Goal: Information Seeking & Learning: Learn about a topic

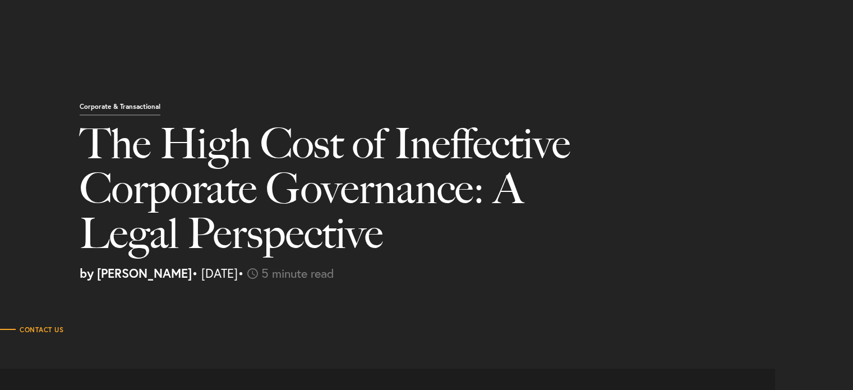
select select "MU"
select select "Austin"
select select "Business and Civil Litigation"
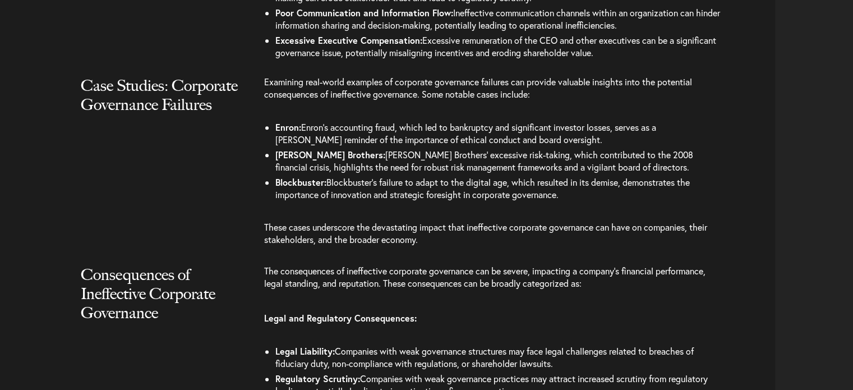
scroll to position [1330, 0]
drag, startPoint x: 275, startPoint y: 179, endPoint x: 561, endPoint y: 192, distance: 286.3
click at [561, 192] on li "Blockbuster: Blockbuster’s failure to adapt to the digital age, which resulted …" at bounding box center [499, 187] width 449 height 27
copy li "Blockbuster: Blockbuster’s failure to adapt to the digital age, which resulted …"
click at [218, 181] on div "Case Studies: Corporate Governance Failures Examining real-world examples of co…" at bounding box center [391, 165] width 767 height 181
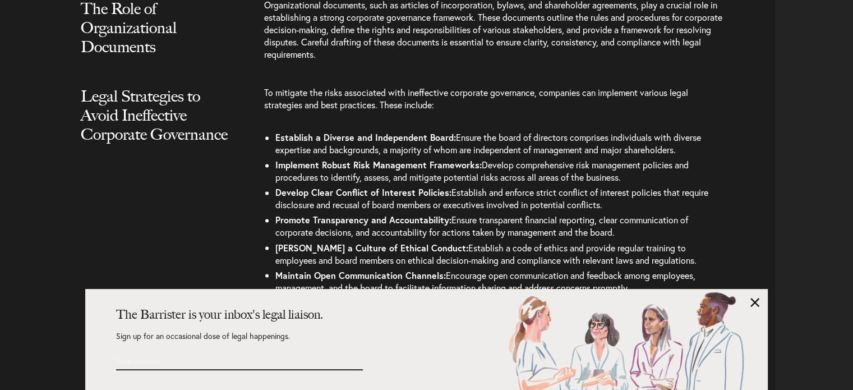
scroll to position [1893, 0]
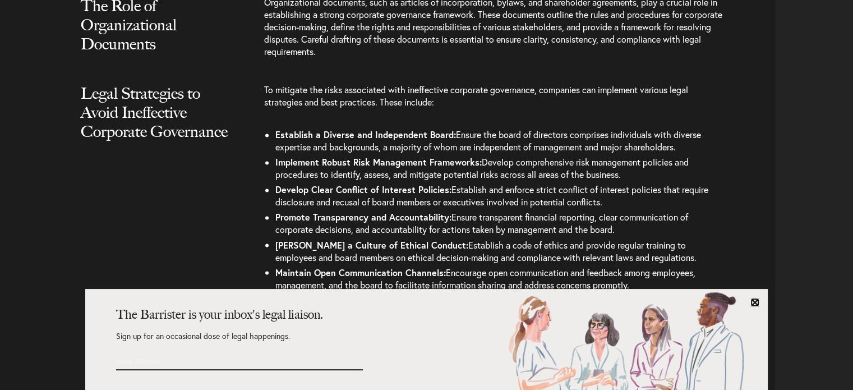
click at [755, 303] on link at bounding box center [754, 302] width 9 height 9
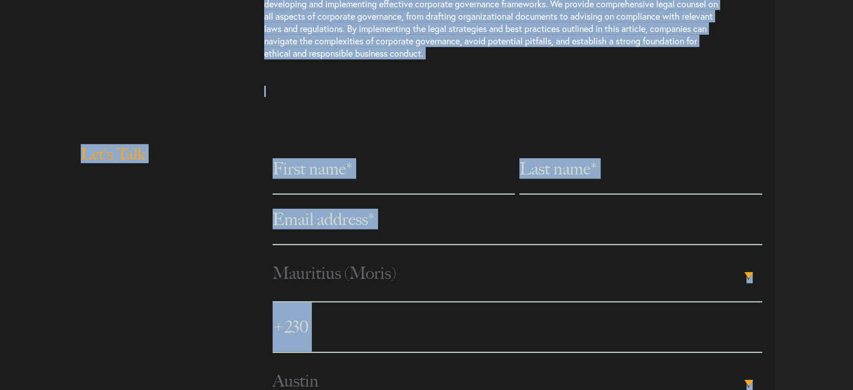
scroll to position [3400, 0]
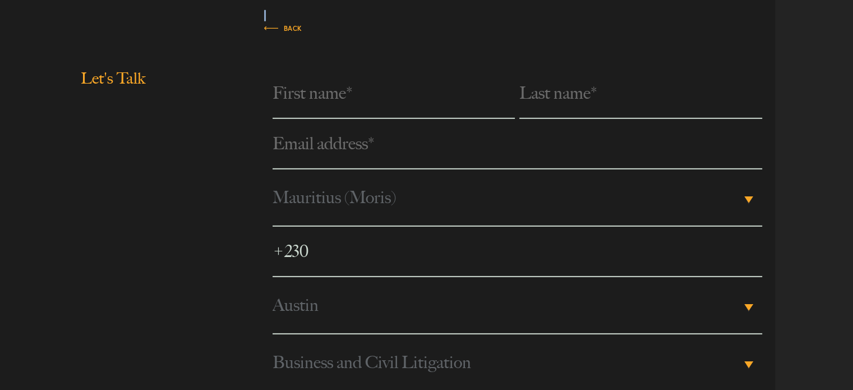
drag, startPoint x: 267, startPoint y: 81, endPoint x: 576, endPoint y: 18, distance: 315.8
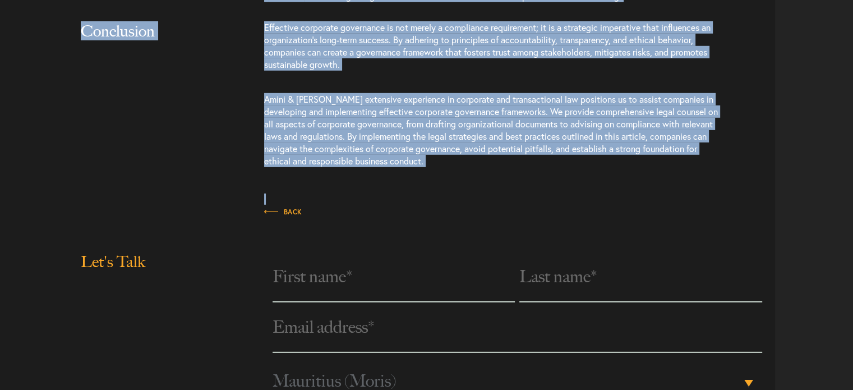
scroll to position [3201, 0]
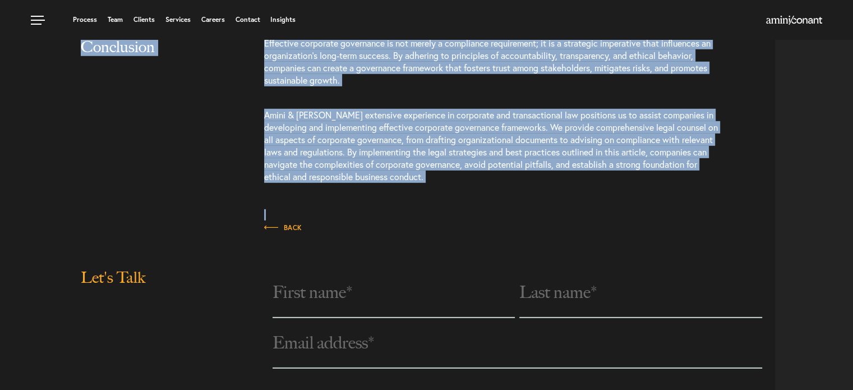
copy article "o mitigate the risks associated with ineffective corporate governance, companie…"
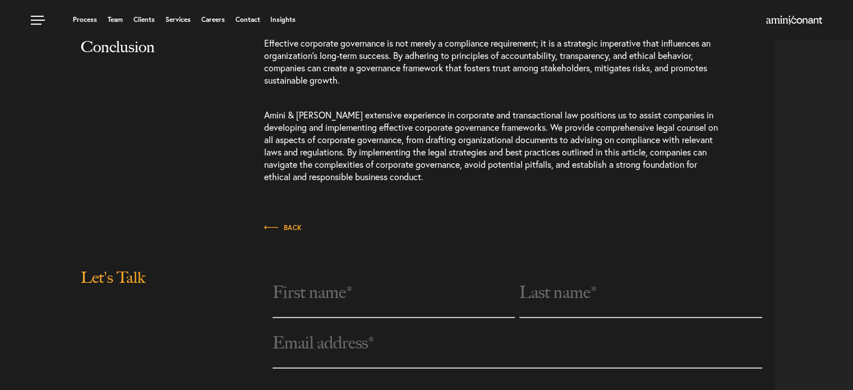
click at [494, 232] on p "Back" at bounding box center [494, 232] width 460 height 24
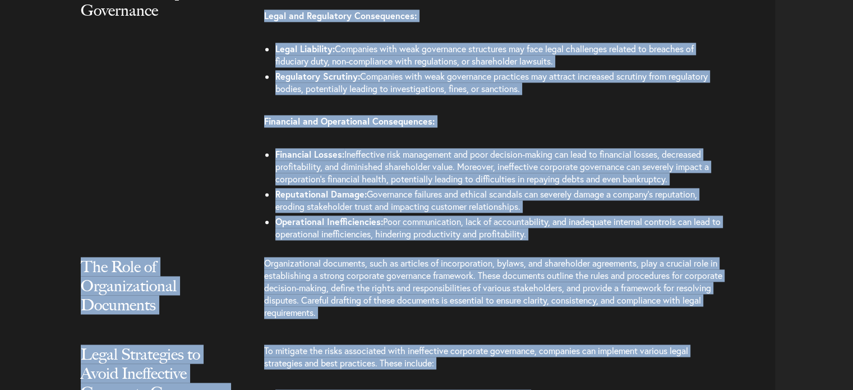
scroll to position [1647, 0]
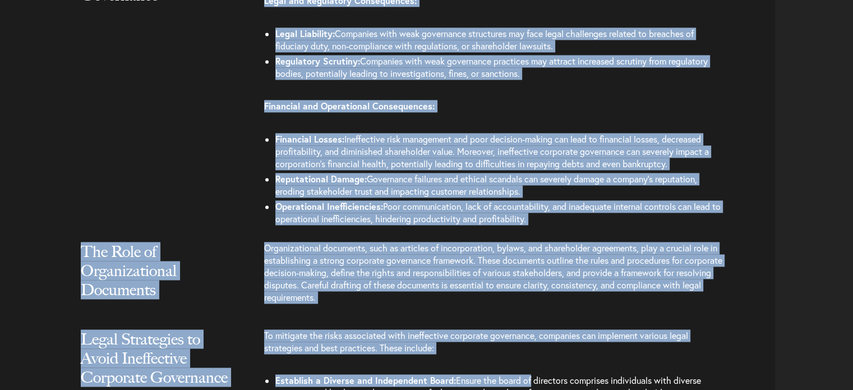
drag, startPoint x: 265, startPoint y: 72, endPoint x: 538, endPoint y: 219, distance: 310.1
click at [538, 219] on div "The consequences of ineffective corporate governance can be severe, impacting a…" at bounding box center [519, 90] width 511 height 287
copy div "The consequences of ineffective corporate governance can be severe, impacting a…"
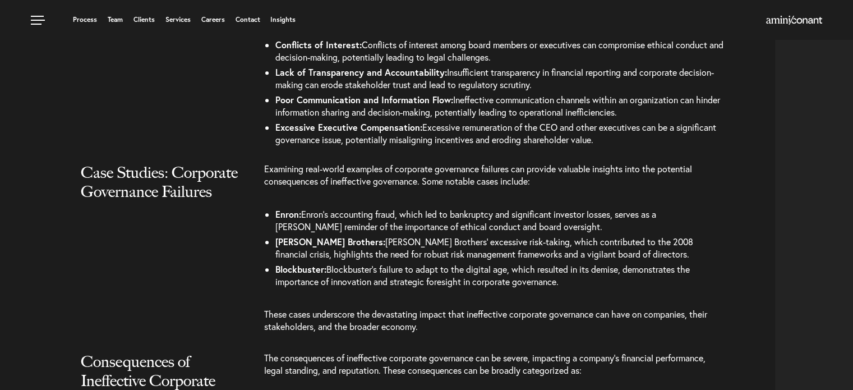
scroll to position [1242, 0]
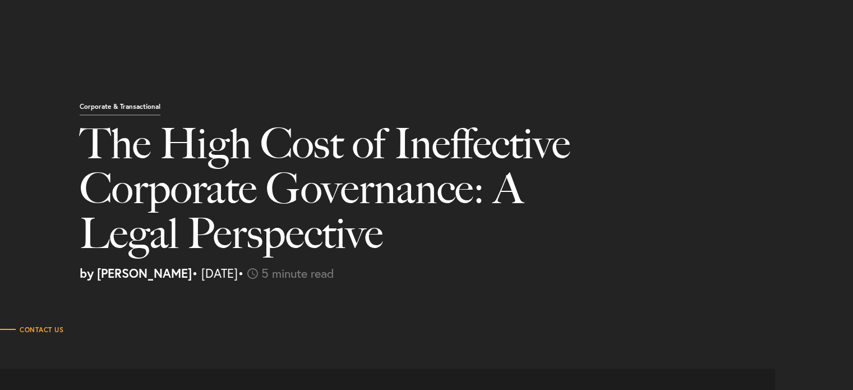
select select "MU"
select select "Austin"
select select "Business and Civil Litigation"
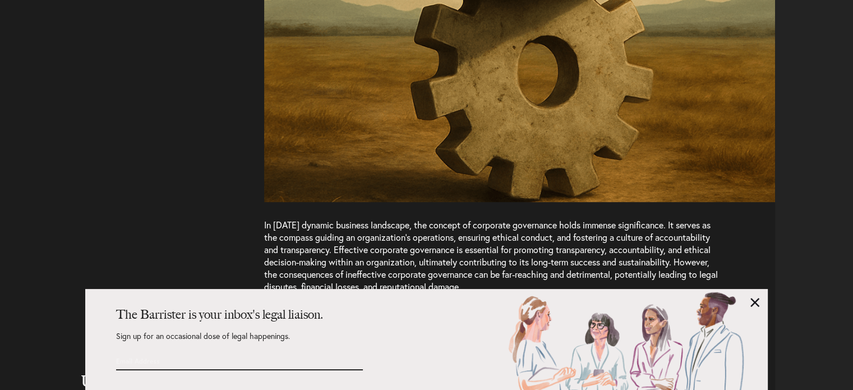
scroll to position [770, 0]
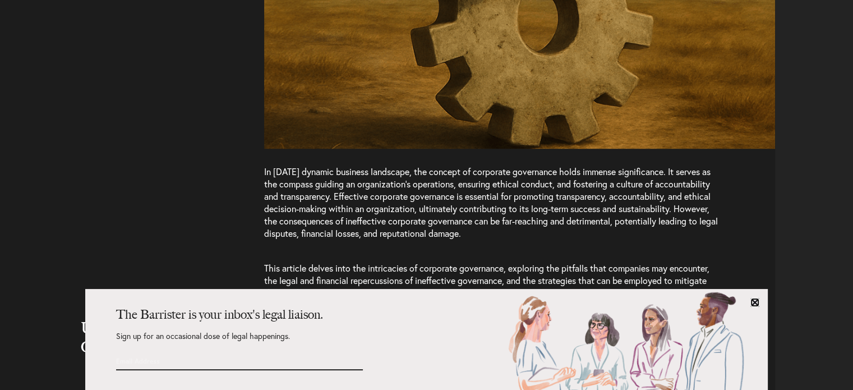
click at [755, 301] on link at bounding box center [754, 302] width 9 height 9
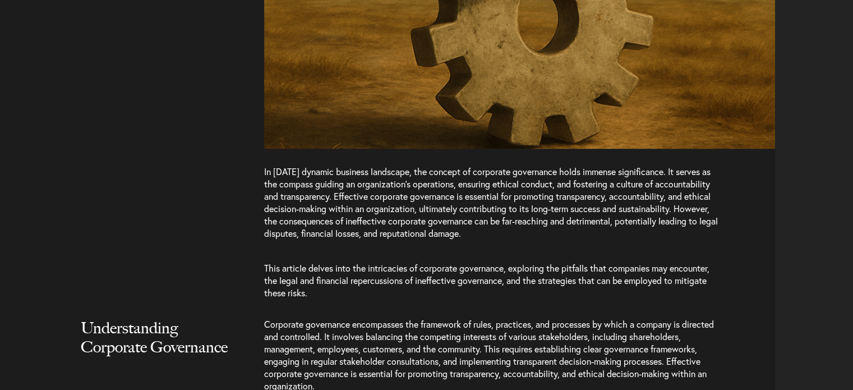
drag, startPoint x: 266, startPoint y: 170, endPoint x: 486, endPoint y: 231, distance: 228.2
click at [486, 231] on p "In [DATE] dynamic business landscape, the concept of corporate governance holds…" at bounding box center [494, 207] width 460 height 85
click at [572, 242] on p "In [DATE] dynamic business landscape, the concept of corporate governance holds…" at bounding box center [494, 207] width 460 height 85
drag, startPoint x: 264, startPoint y: 170, endPoint x: 261, endPoint y: 177, distance: 7.1
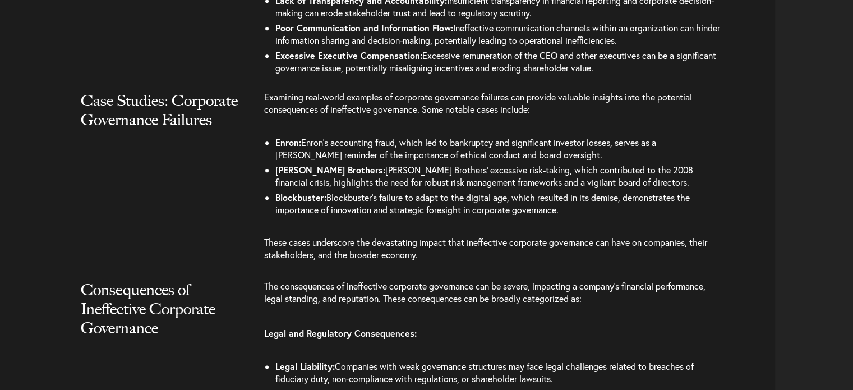
scroll to position [1318, 0]
